Goal: Task Accomplishment & Management: Use online tool/utility

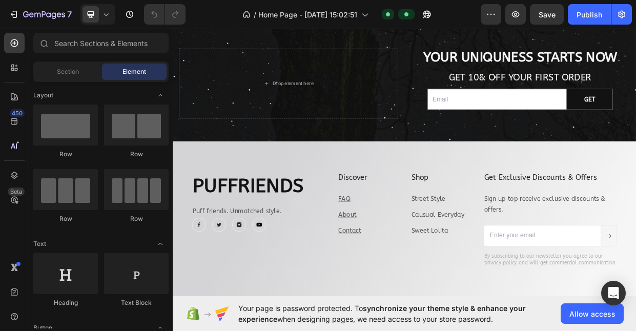
scroll to position [2964, 0]
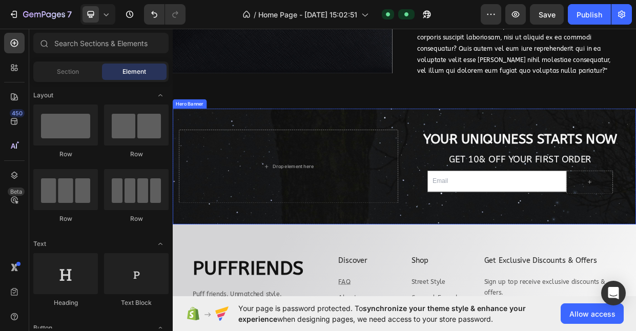
click at [636, 215] on div "Your uniquness starts now Heading Get 10& off your first order Text Block Email…" at bounding box center [633, 212] width 291 height 97
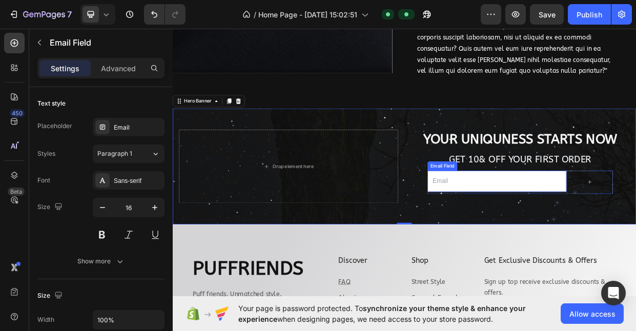
click at [636, 220] on input "email" at bounding box center [603, 232] width 185 height 28
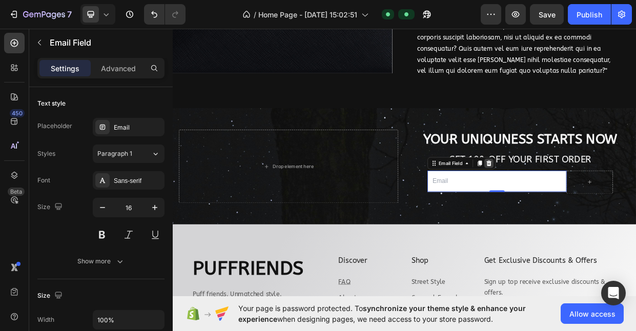
click at [595, 205] on icon at bounding box center [592, 208] width 7 height 7
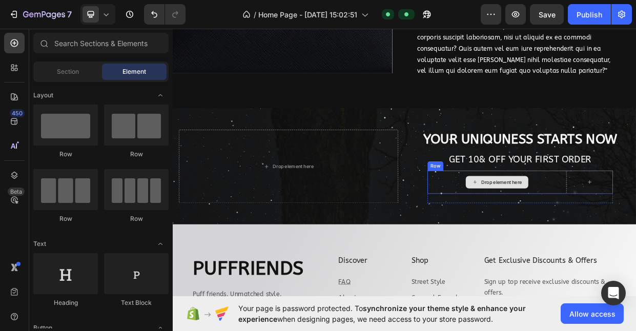
click at [560, 218] on div "Drop element here" at bounding box center [603, 233] width 185 height 31
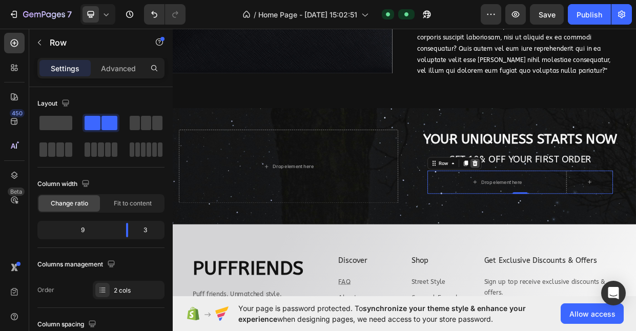
click at [576, 205] on icon at bounding box center [574, 208] width 7 height 7
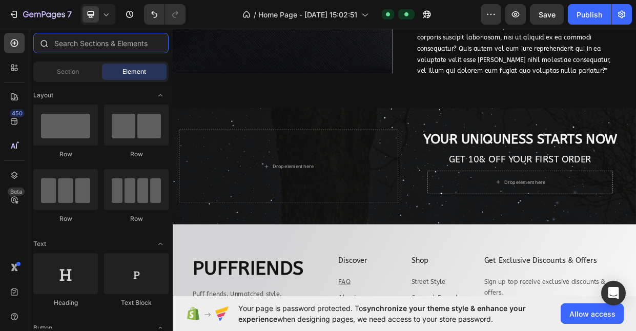
click at [80, 42] on input "text" at bounding box center [100, 43] width 135 height 21
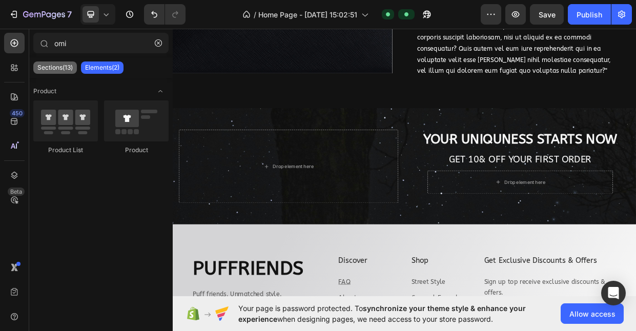
click at [57, 64] on p "Sections(13)" at bounding box center [54, 68] width 35 height 8
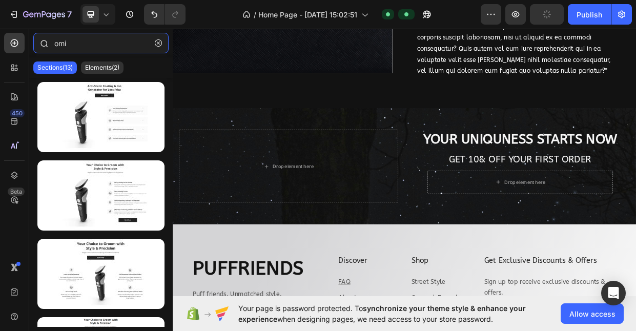
click at [90, 48] on input "omi" at bounding box center [100, 43] width 135 height 21
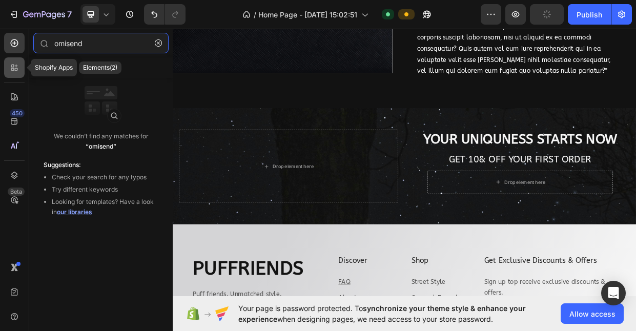
type input "omisend"
click at [17, 66] on icon at bounding box center [14, 68] width 10 height 10
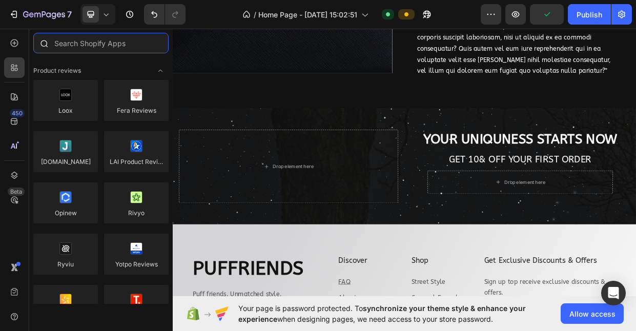
click at [81, 45] on input "text" at bounding box center [100, 43] width 135 height 21
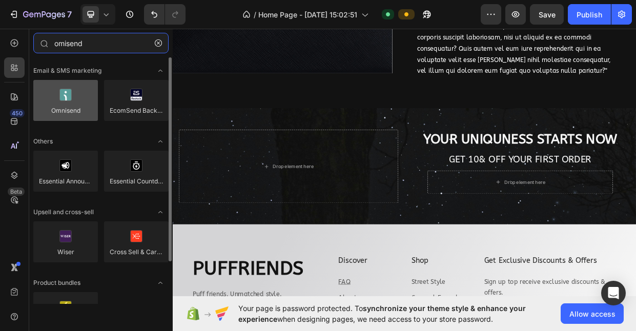
type input "omisend"
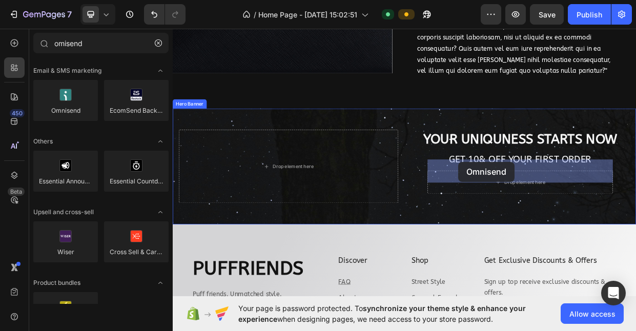
drag, startPoint x: 232, startPoint y: 118, endPoint x: 551, endPoint y: 207, distance: 331.9
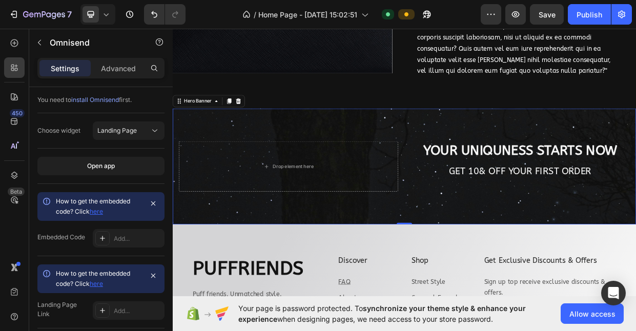
click at [636, 231] on div "Your uniquness starts now Heading Get 10& off your first order Text Block Omnis…" at bounding box center [480, 212] width 615 height 70
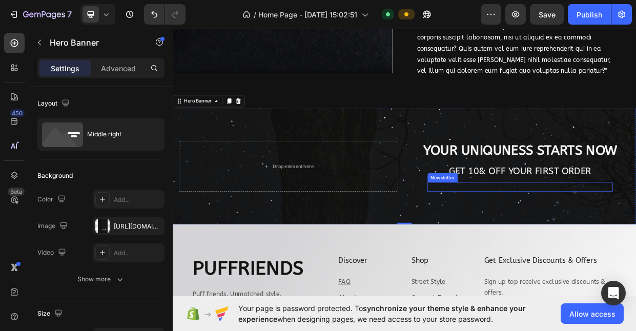
click at [636, 234] on div "Omnisend Newsletter" at bounding box center [634, 240] width 246 height 12
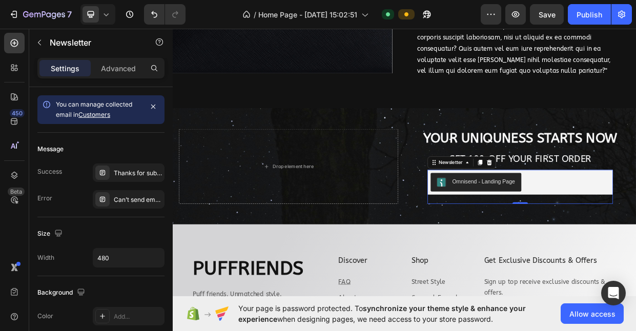
click at [636, 221] on div "Omnisend - Landing Page" at bounding box center [634, 233] width 238 height 25
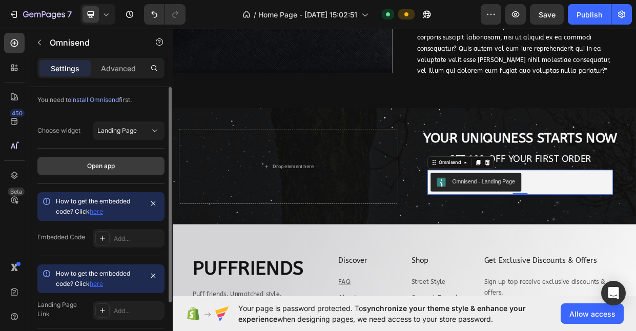
scroll to position [73, 0]
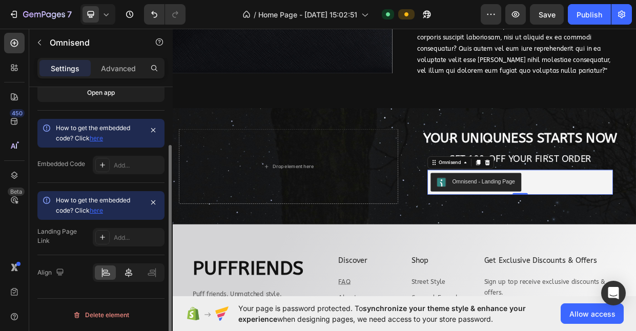
click at [129, 274] on icon at bounding box center [129, 273] width 10 height 10
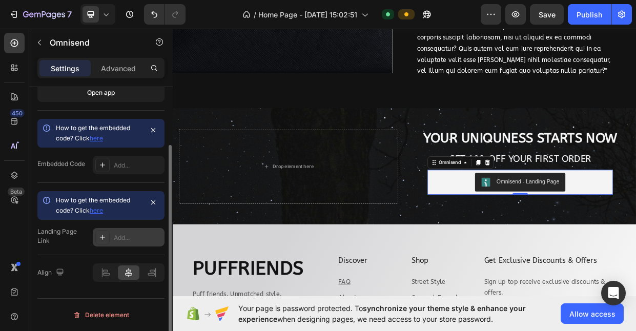
click at [96, 231] on div at bounding box center [102, 237] width 14 height 14
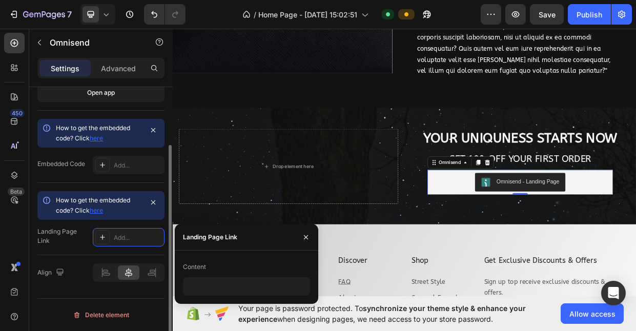
click at [54, 233] on div "Landing Page Link" at bounding box center [62, 236] width 51 height 18
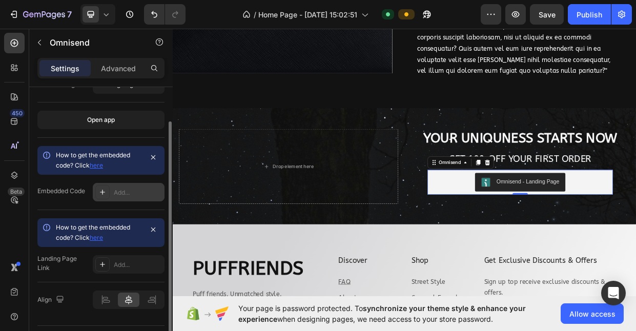
scroll to position [48, 0]
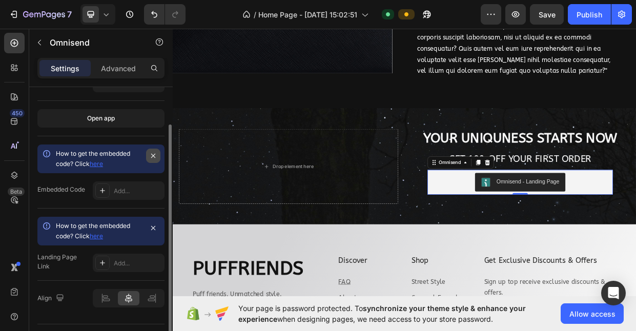
click at [156, 157] on icon "button" at bounding box center [153, 156] width 8 height 8
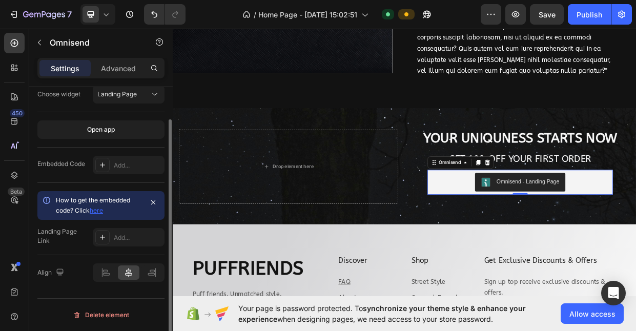
scroll to position [36, 0]
click at [152, 207] on button "button" at bounding box center [153, 202] width 14 height 14
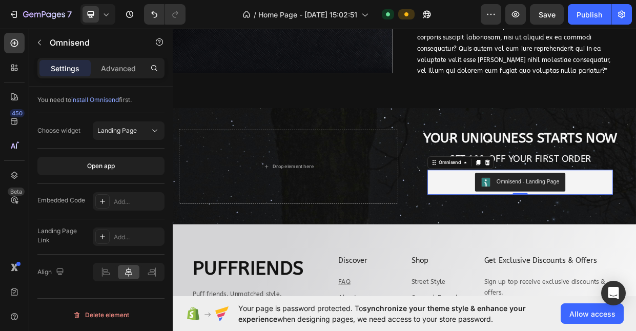
scroll to position [0, 0]
click at [130, 206] on div "Add..." at bounding box center [129, 201] width 72 height 18
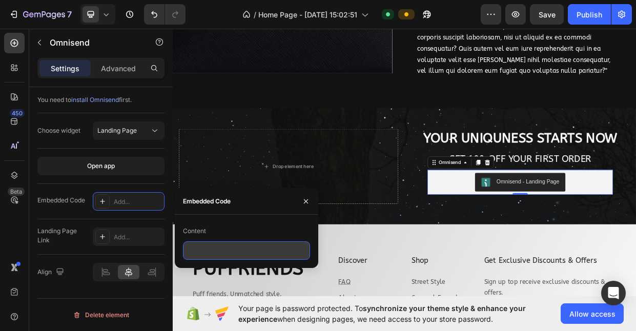
click at [218, 251] on input "text" at bounding box center [246, 250] width 127 height 18
paste input "<div id="omnisend-embedded-v2-68b0010e0bcf2a36946a1151"></div>"
type input "<div id="omnisend-embedded-v2-68b0010e0bcf2a36946a1151"></div>"
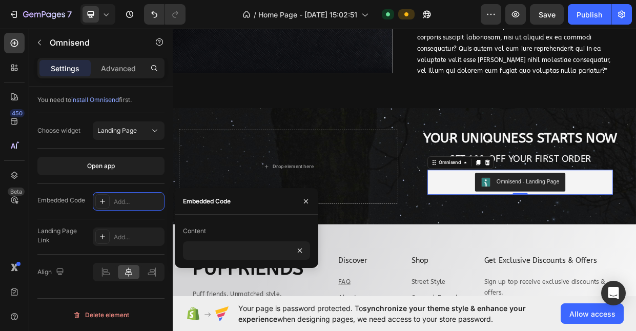
click at [252, 227] on div "Content" at bounding box center [246, 231] width 127 height 16
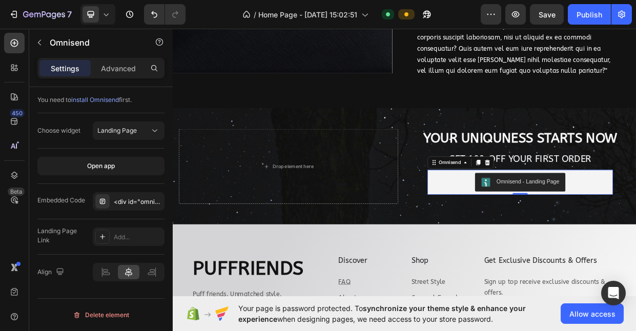
click at [155, 186] on div "Embedded Code <div id="omnisend-embedded-v2-68b0010e0bcf2a36946a1151"></div>" at bounding box center [100, 201] width 127 height 35
click at [145, 132] on div "Landing Page" at bounding box center [123, 130] width 52 height 9
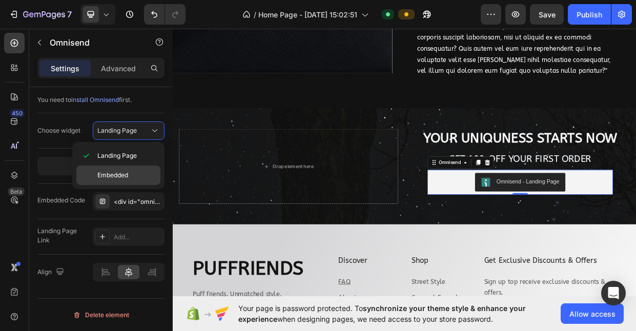
click at [121, 176] on span "Embedded" at bounding box center [112, 175] width 31 height 9
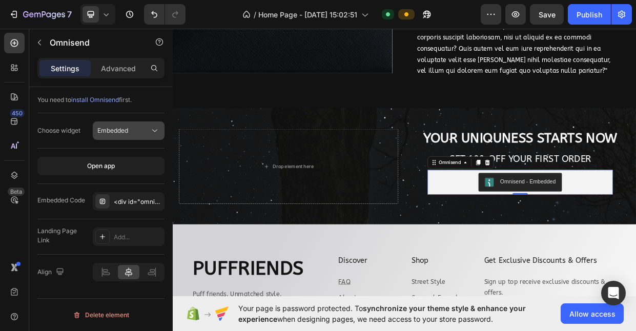
click at [139, 137] on button "Embedded" at bounding box center [129, 130] width 72 height 18
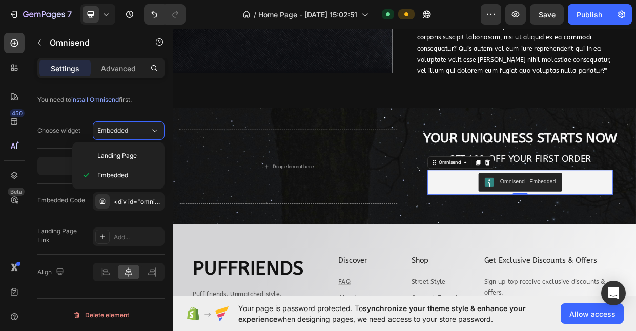
click at [63, 148] on div "Choose widget Embedded" at bounding box center [100, 130] width 127 height 35
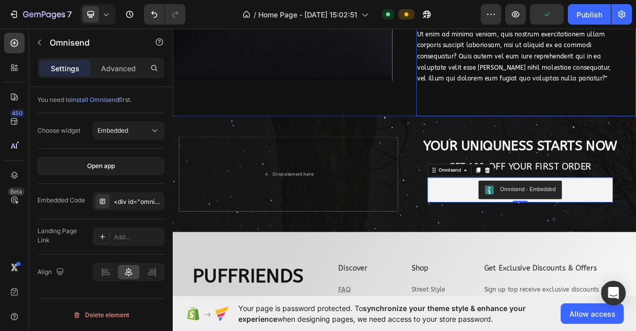
scroll to position [2952, 0]
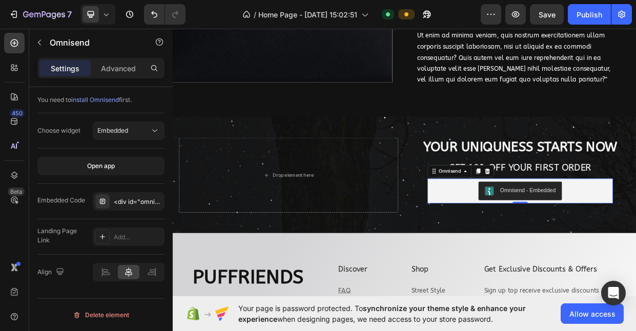
click at [532, 233] on div "Omnisend - Embedded" at bounding box center [634, 245] width 238 height 25
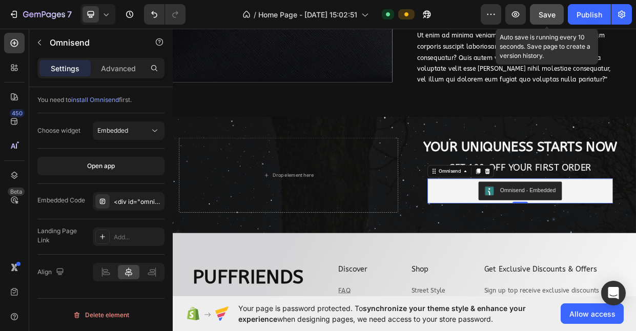
click at [558, 11] on button "Save" at bounding box center [547, 14] width 34 height 21
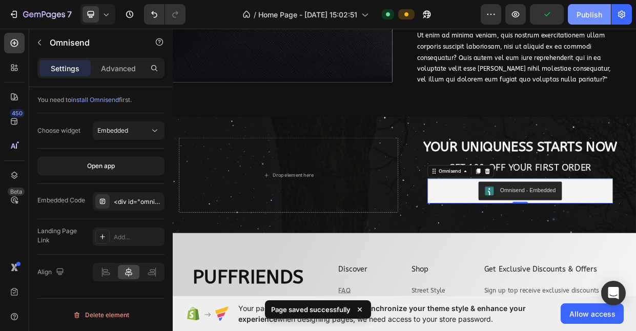
click at [581, 12] on div "Publish" at bounding box center [590, 14] width 26 height 11
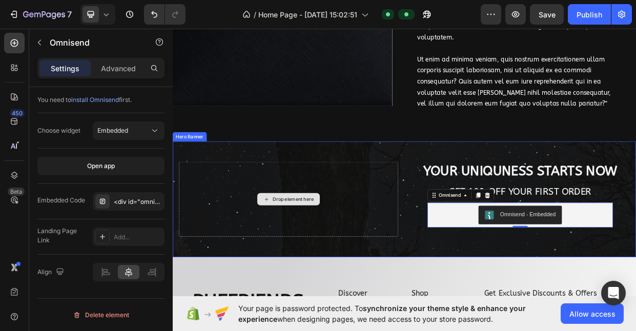
scroll to position [2919, 0]
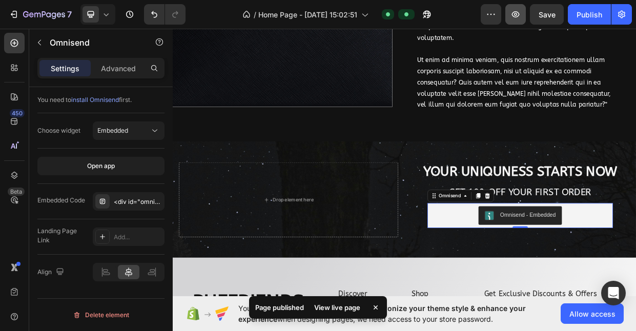
click at [513, 17] on icon "button" at bounding box center [515, 14] width 10 height 10
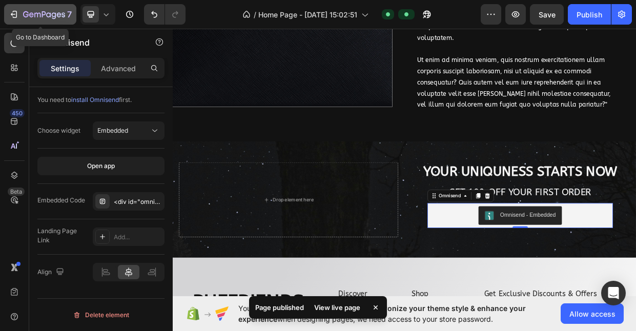
click at [12, 19] on icon "button" at bounding box center [14, 14] width 10 height 10
